Goal: Task Accomplishment & Management: Complete application form

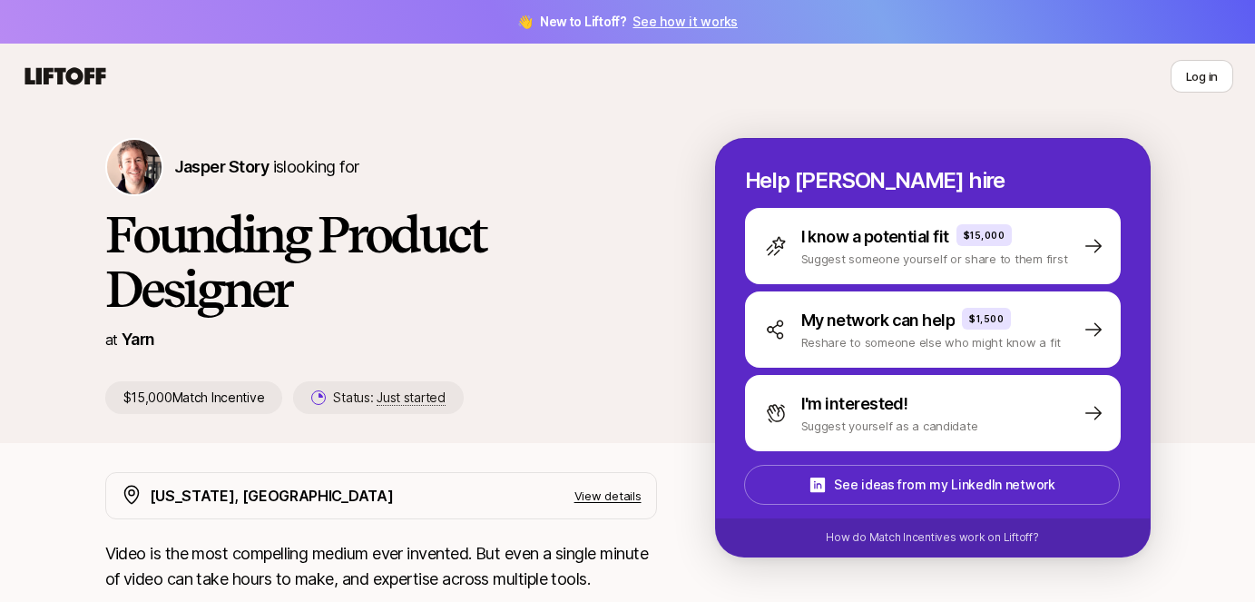
click at [86, 74] on icon at bounding box center [65, 75] width 81 height 17
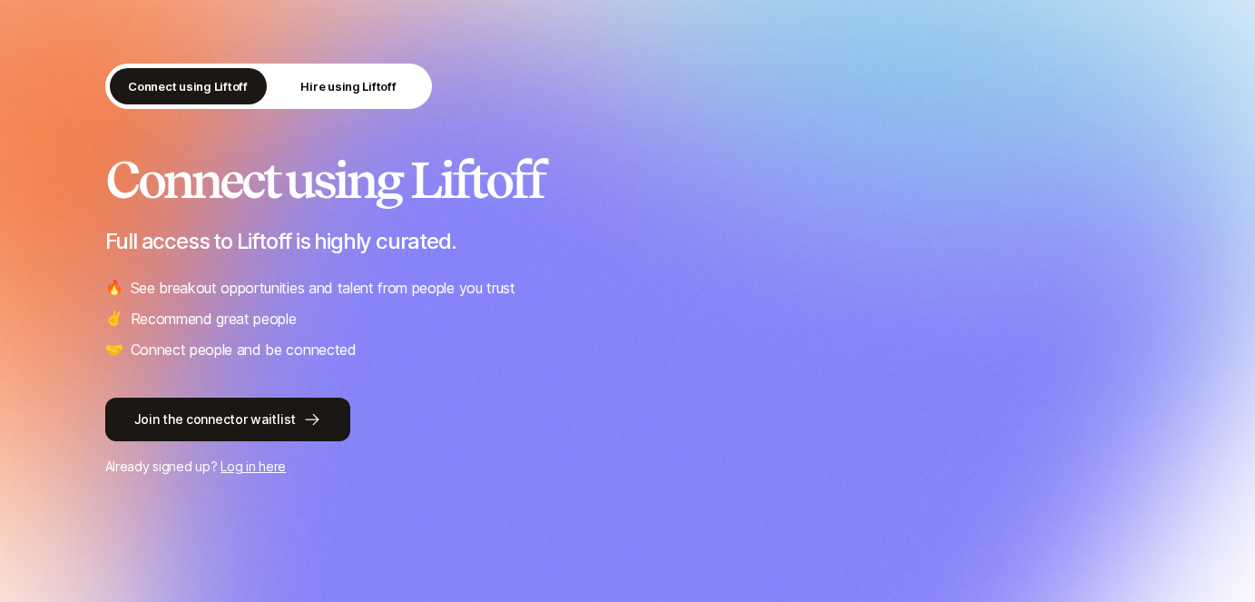
scroll to position [104, 0]
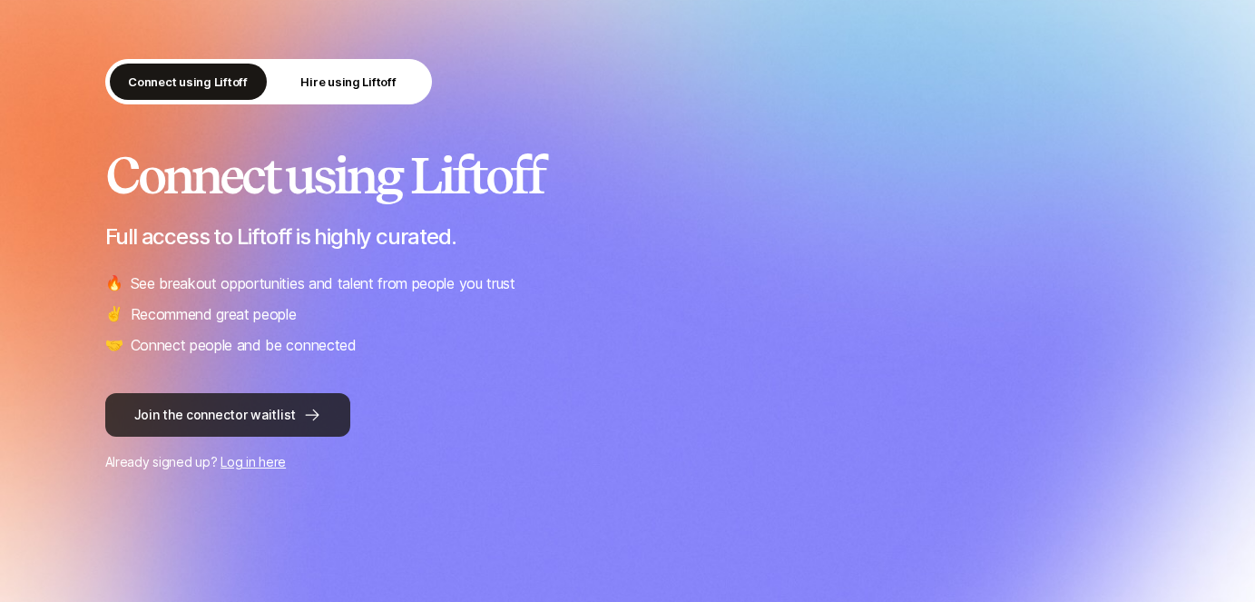
click at [180, 408] on button "Join the connector waitlist" at bounding box center [227, 415] width 245 height 44
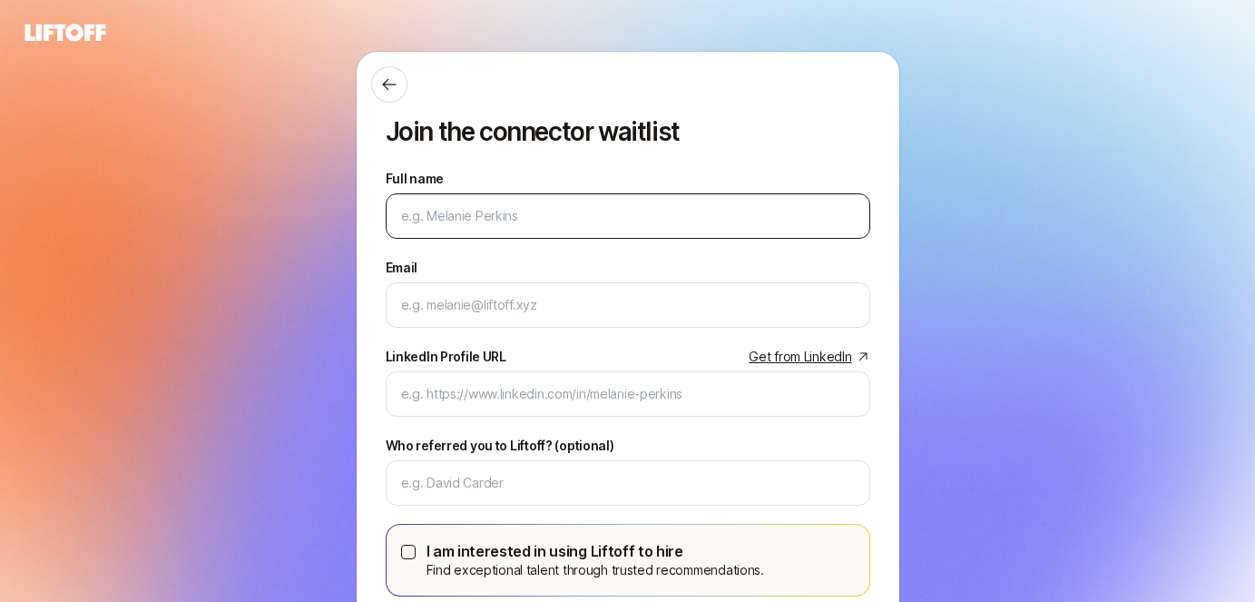
click at [482, 223] on input "Full name" at bounding box center [628, 216] width 454 height 22
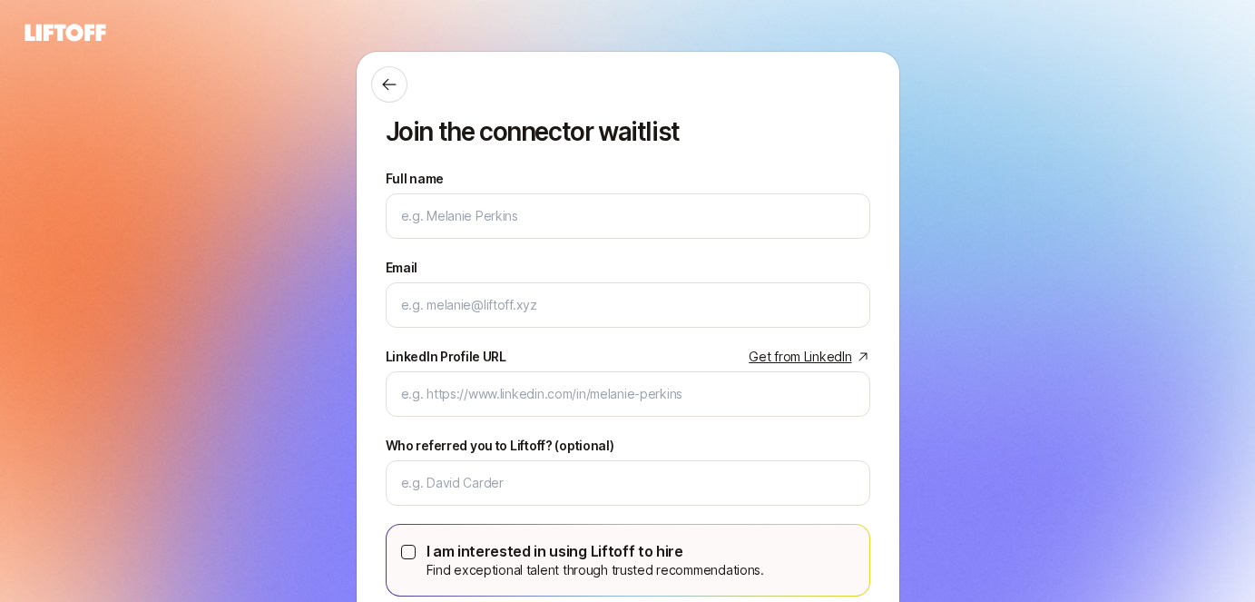
scroll to position [104, 0]
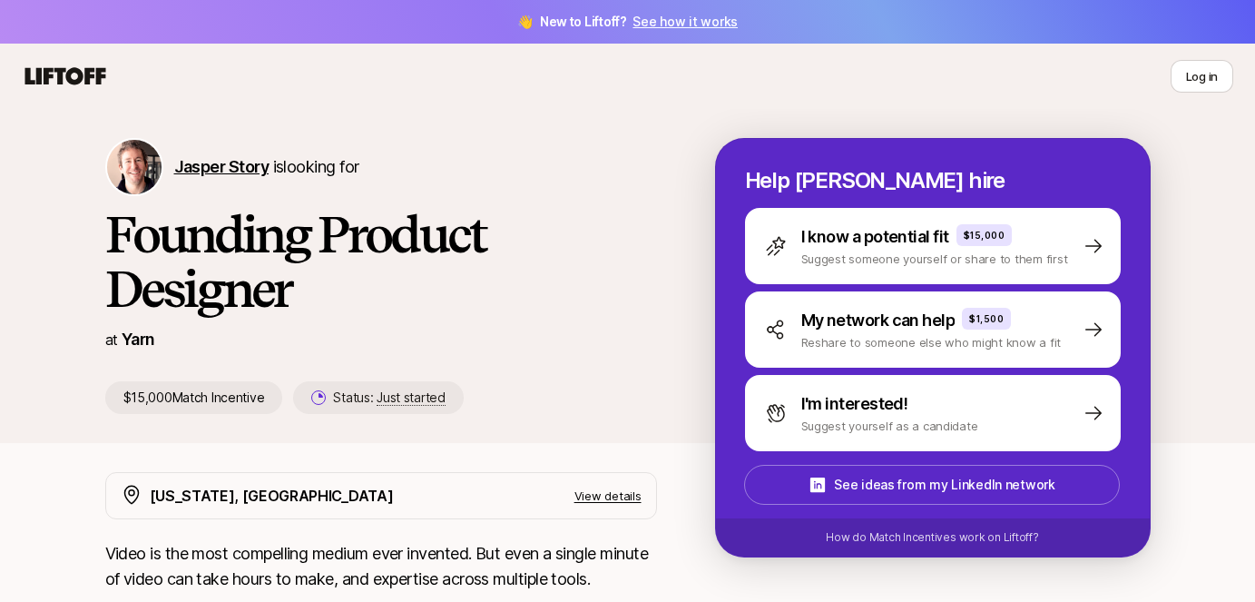
click at [209, 164] on span "Jasper Story" at bounding box center [221, 166] width 95 height 19
